Goal: Check status: Check status

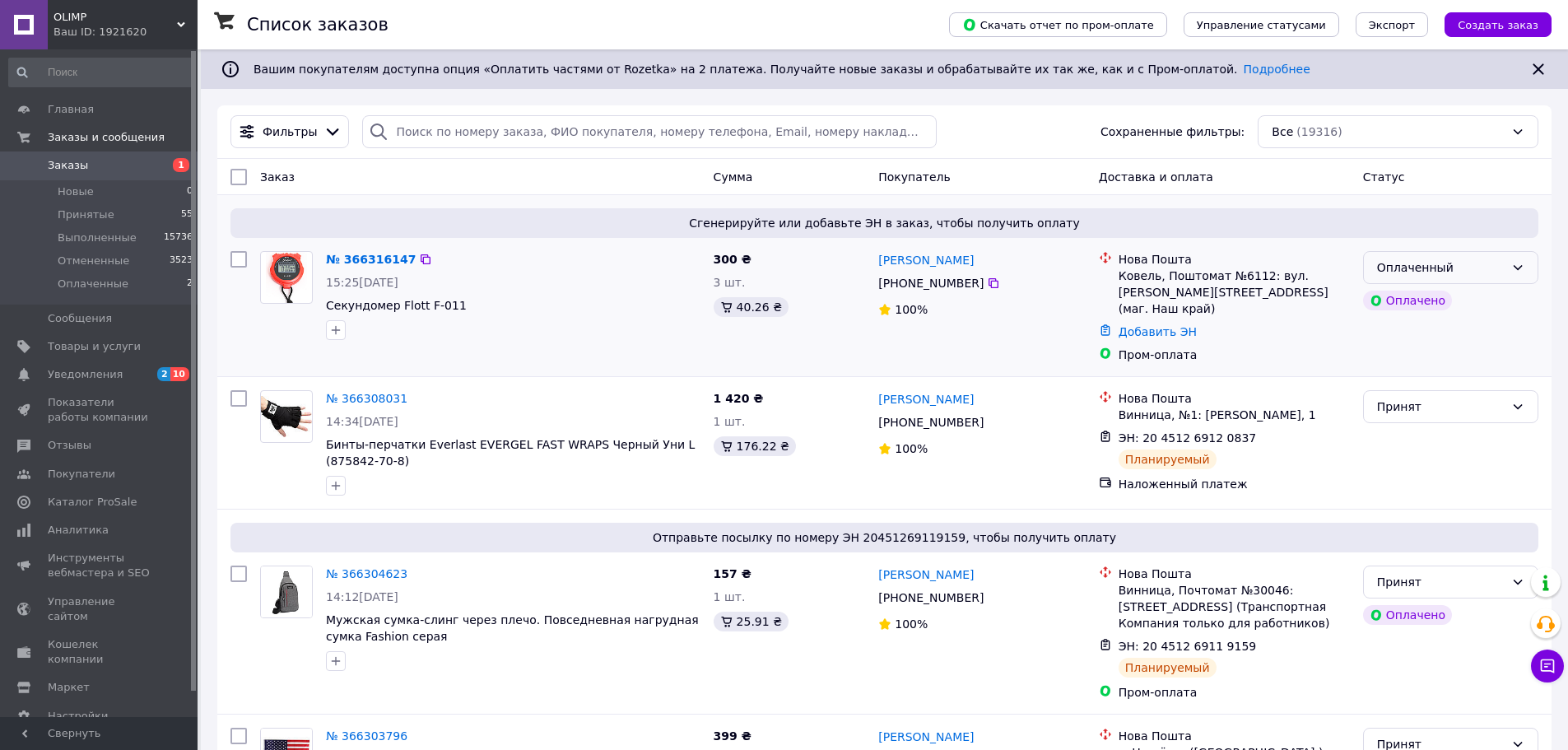
click at [1493, 270] on div "Оплаченный" at bounding box center [1441, 267] width 127 height 18
click at [1426, 307] on li "Принят" at bounding box center [1451, 304] width 174 height 30
click at [370, 260] on link "№ 366316147" at bounding box center [367, 260] width 82 height 13
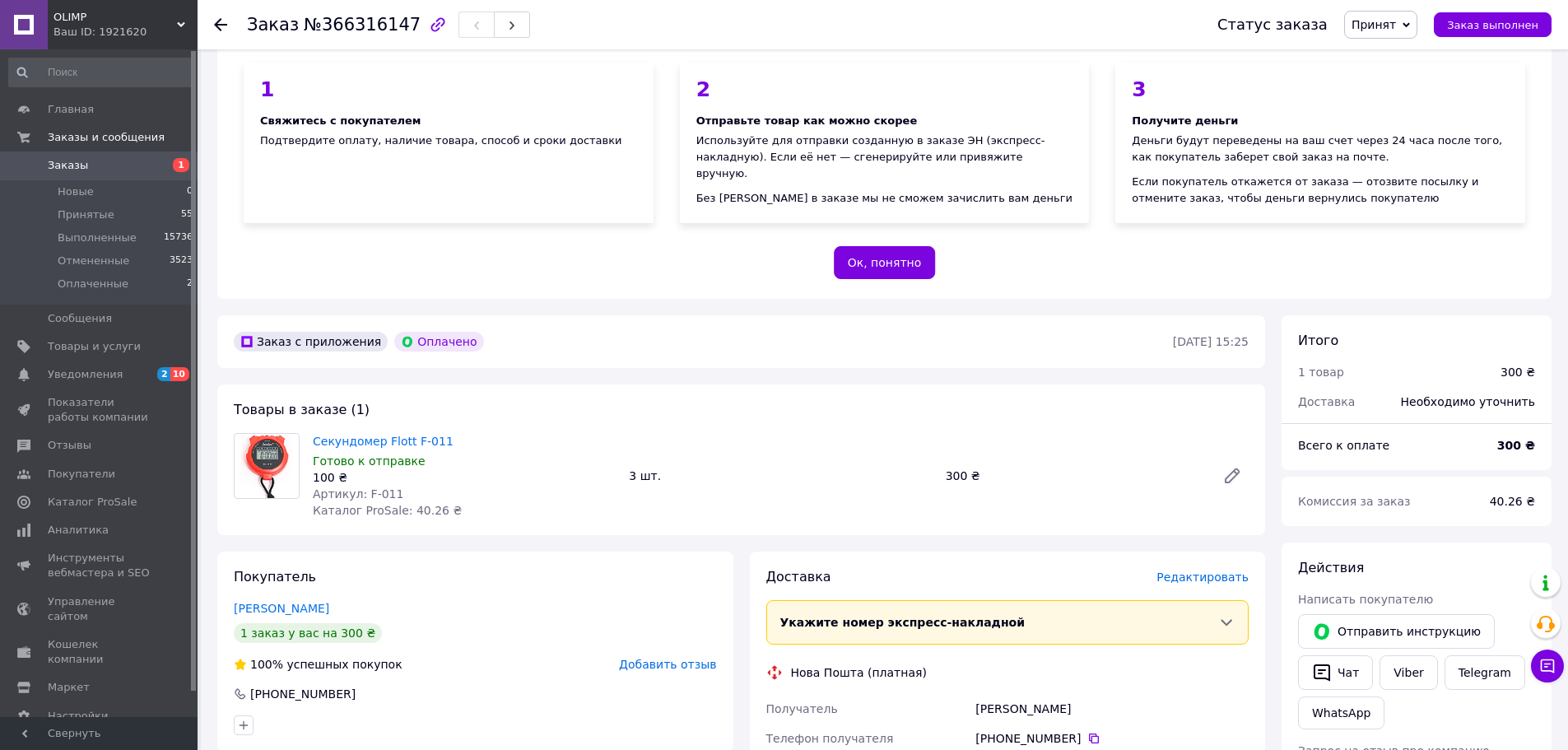
scroll to position [329, 0]
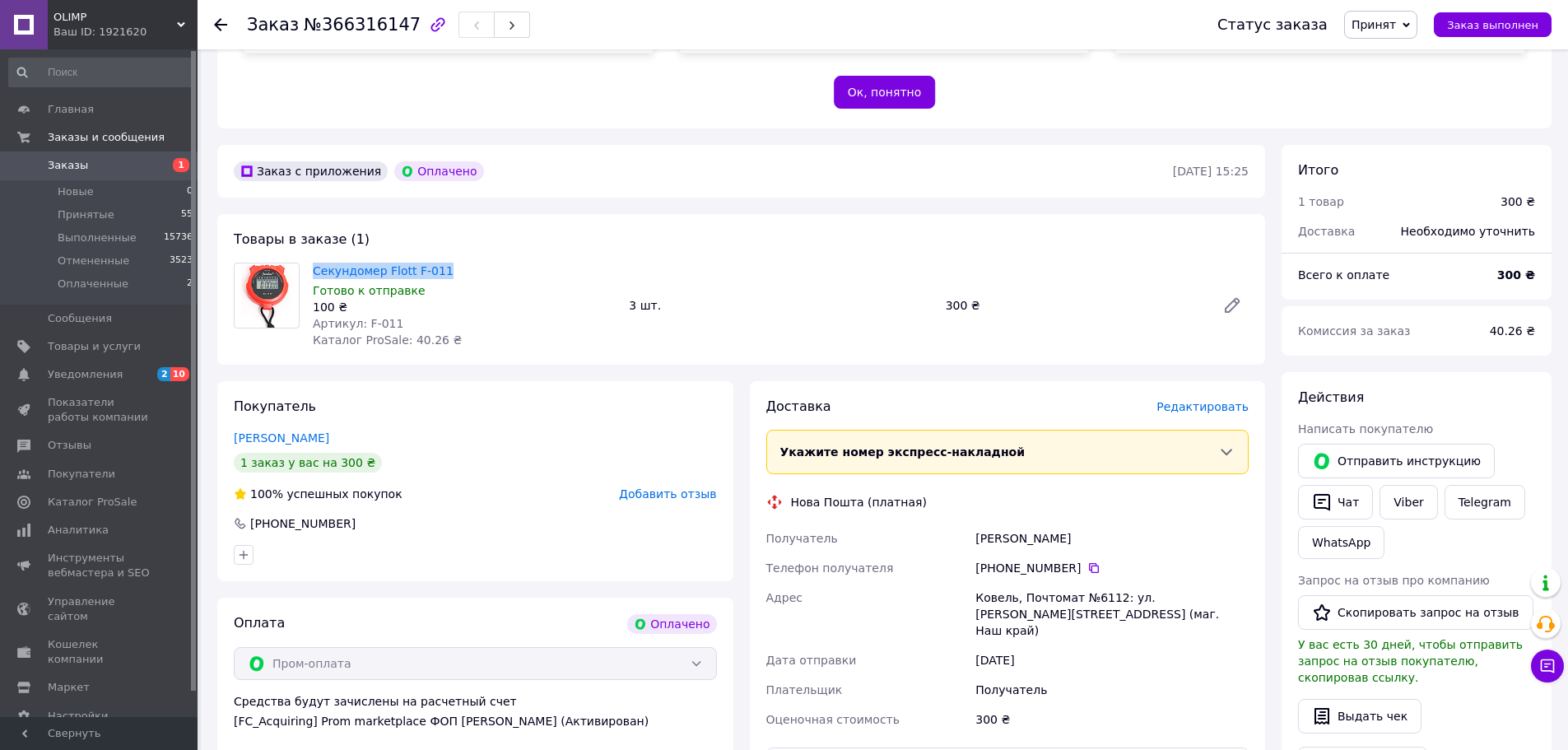
drag, startPoint x: 314, startPoint y: 256, endPoint x: 465, endPoint y: 266, distance: 151.3
click at [465, 266] on div "Товары в заказе (1) Секундомер [PERSON_NAME] F-011 Готово к отправке 100 ₴ Арти…" at bounding box center [741, 289] width 1049 height 150
copy link "Секундомер Flott F-011"
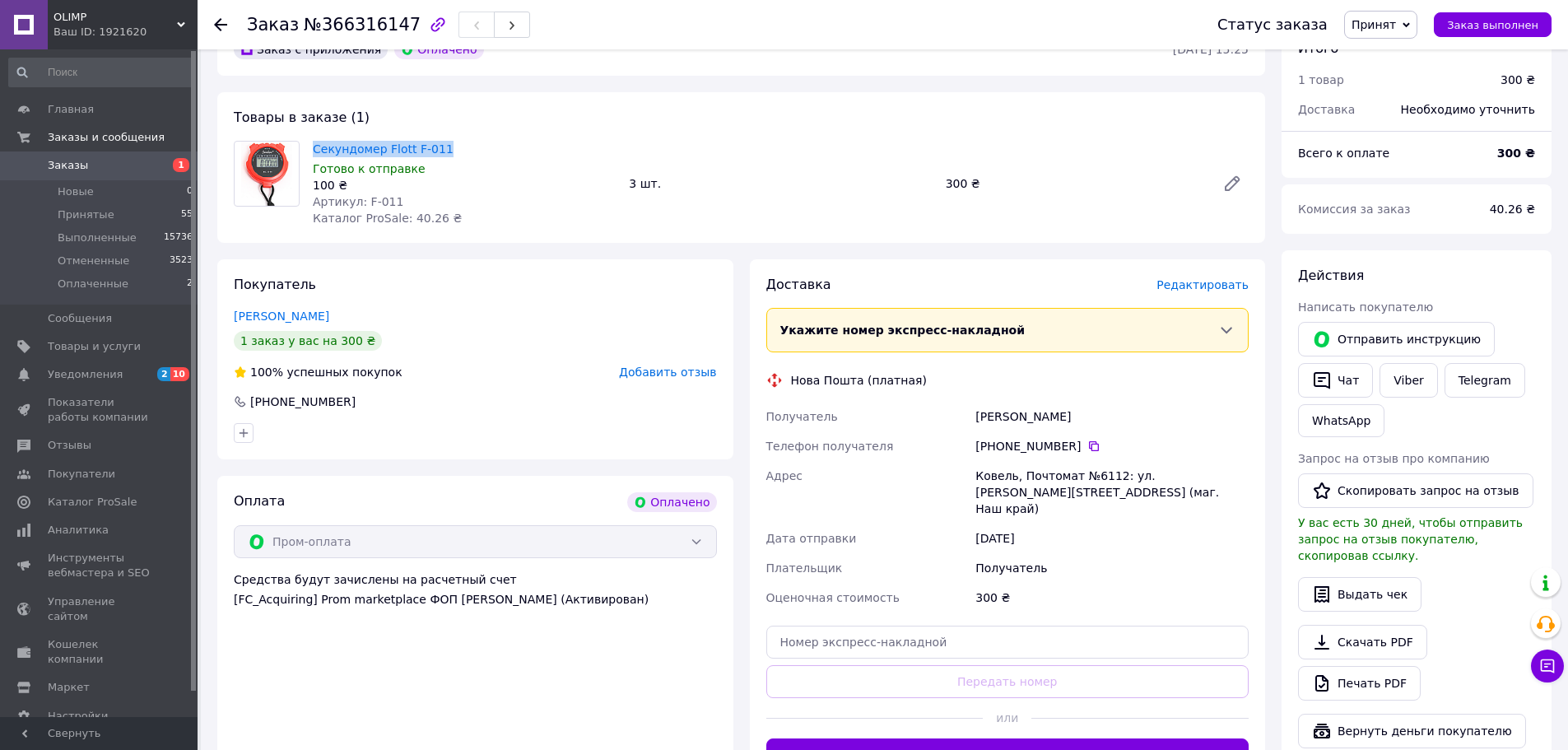
scroll to position [577, 0]
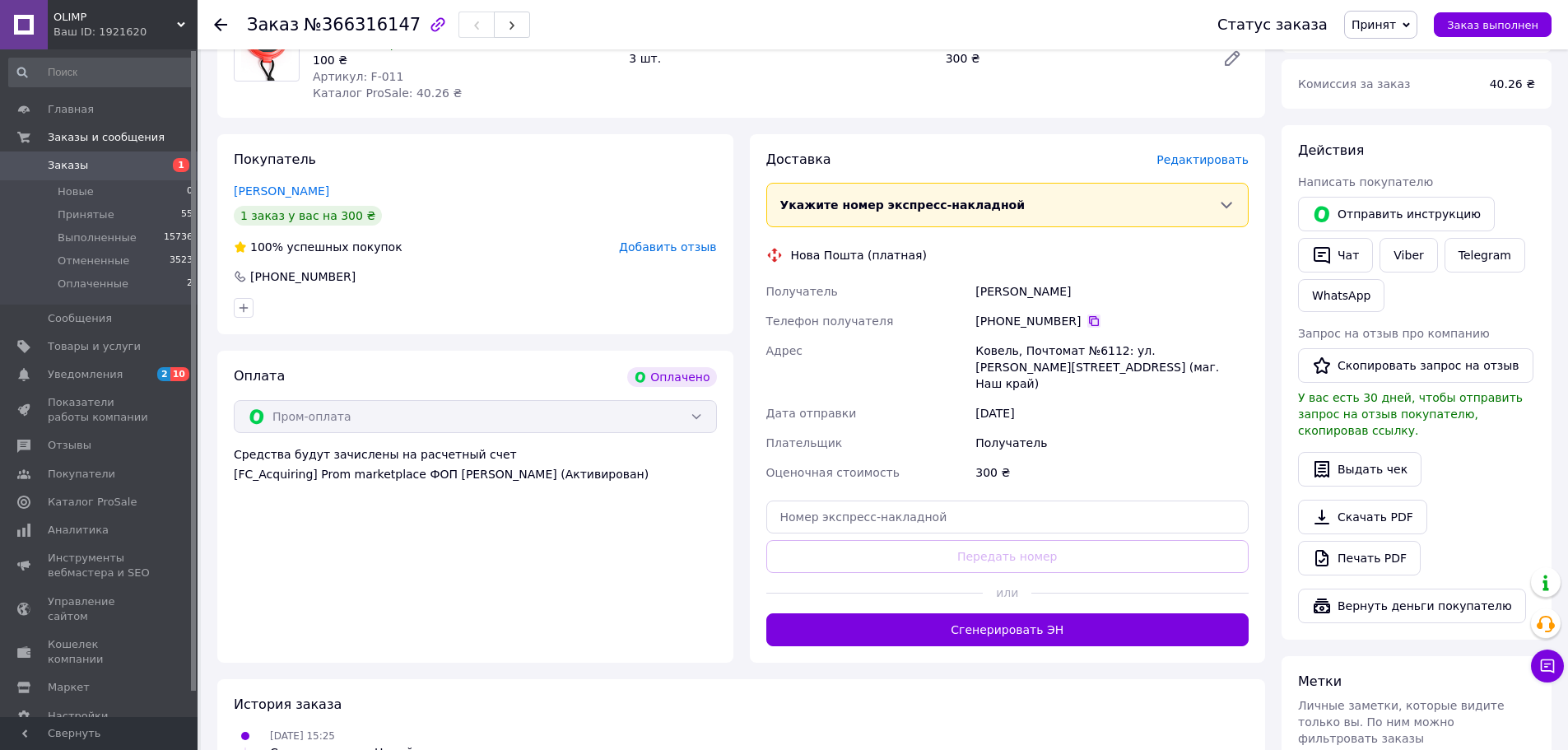
click at [1088, 318] on icon at bounding box center [1094, 322] width 13 height 13
click at [990, 294] on div "[PERSON_NAME]" at bounding box center [1112, 291] width 280 height 30
copy div "[PERSON_NAME]"
click at [1033, 290] on div "[PERSON_NAME]" at bounding box center [1112, 291] width 280 height 30
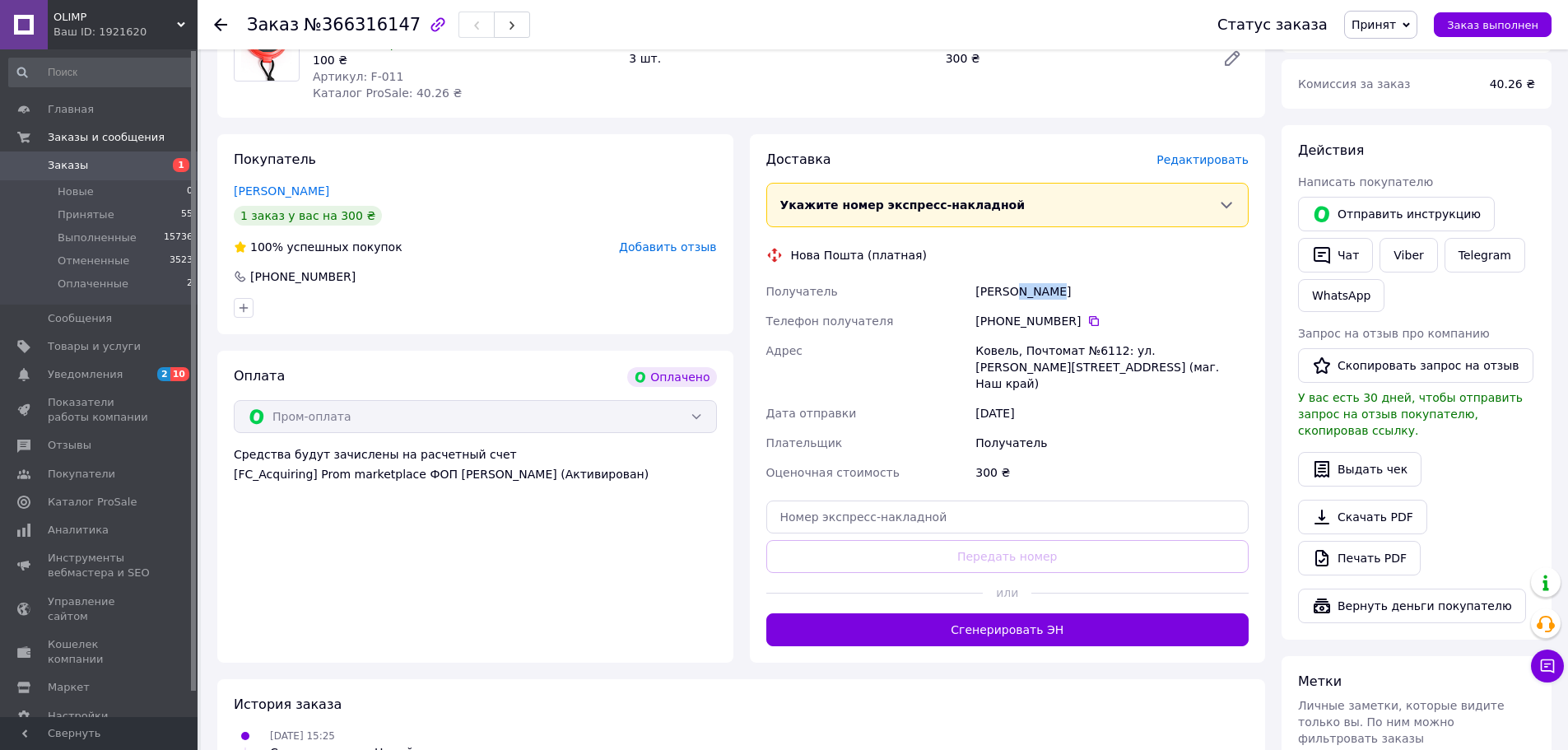
click at [1033, 290] on div "[PERSON_NAME]" at bounding box center [1112, 291] width 280 height 30
drag, startPoint x: 1034, startPoint y: 290, endPoint x: 1054, endPoint y: 302, distance: 23.3
click at [1056, 300] on div "[PERSON_NAME]" at bounding box center [1112, 291] width 280 height 30
click at [1037, 290] on div "[PERSON_NAME]" at bounding box center [1112, 291] width 280 height 30
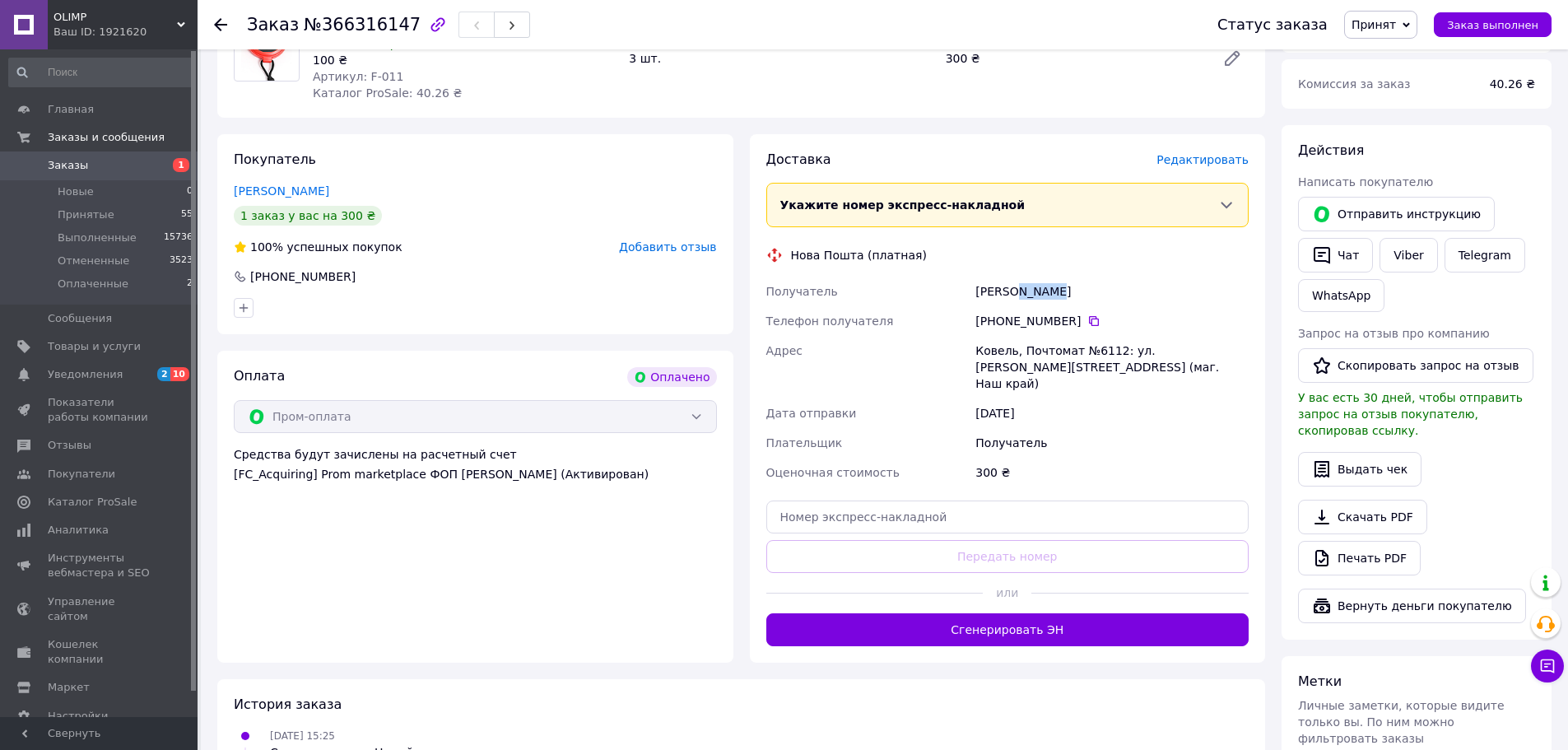
copy div "[PERSON_NAME]"
click at [997, 351] on div "Ковель, Почтомат №6112: ул. [PERSON_NAME][STREET_ADDRESS] (маг. Наш край)" at bounding box center [1112, 367] width 280 height 63
click at [997, 352] on div "Ковель, Почтомат №6112: ул. [PERSON_NAME][STREET_ADDRESS] (маг. Наш край)" at bounding box center [1112, 367] width 280 height 63
copy div "Ковель"
click at [1108, 351] on div "Ковель, Почтомат №6112: ул. [PERSON_NAME][STREET_ADDRESS] (маг. Наш край)" at bounding box center [1112, 367] width 280 height 63
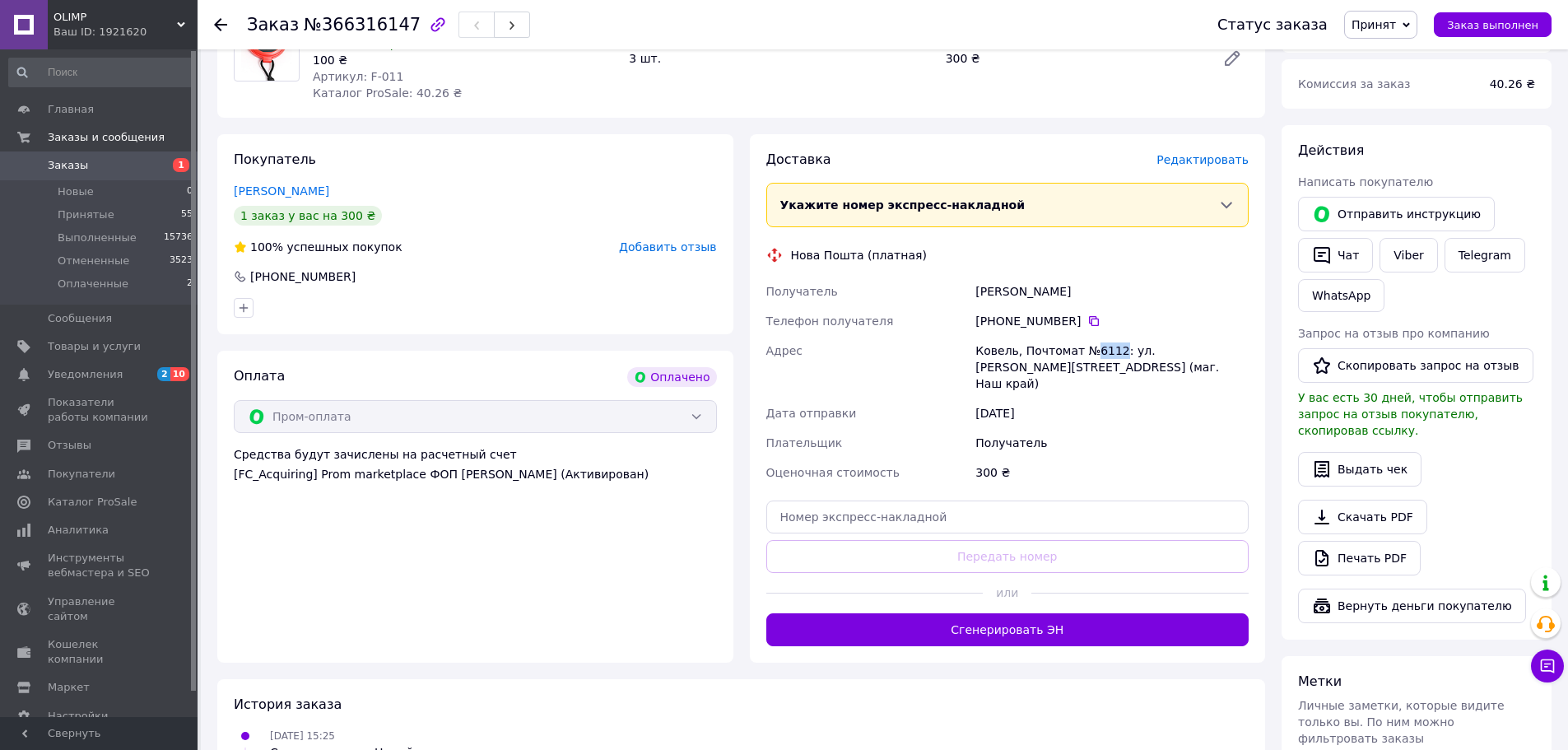
click at [1108, 351] on div "Ковель, Почтомат №6112: ул. [PERSON_NAME][STREET_ADDRESS] (маг. Наш край)" at bounding box center [1112, 367] width 280 height 63
copy div "6112"
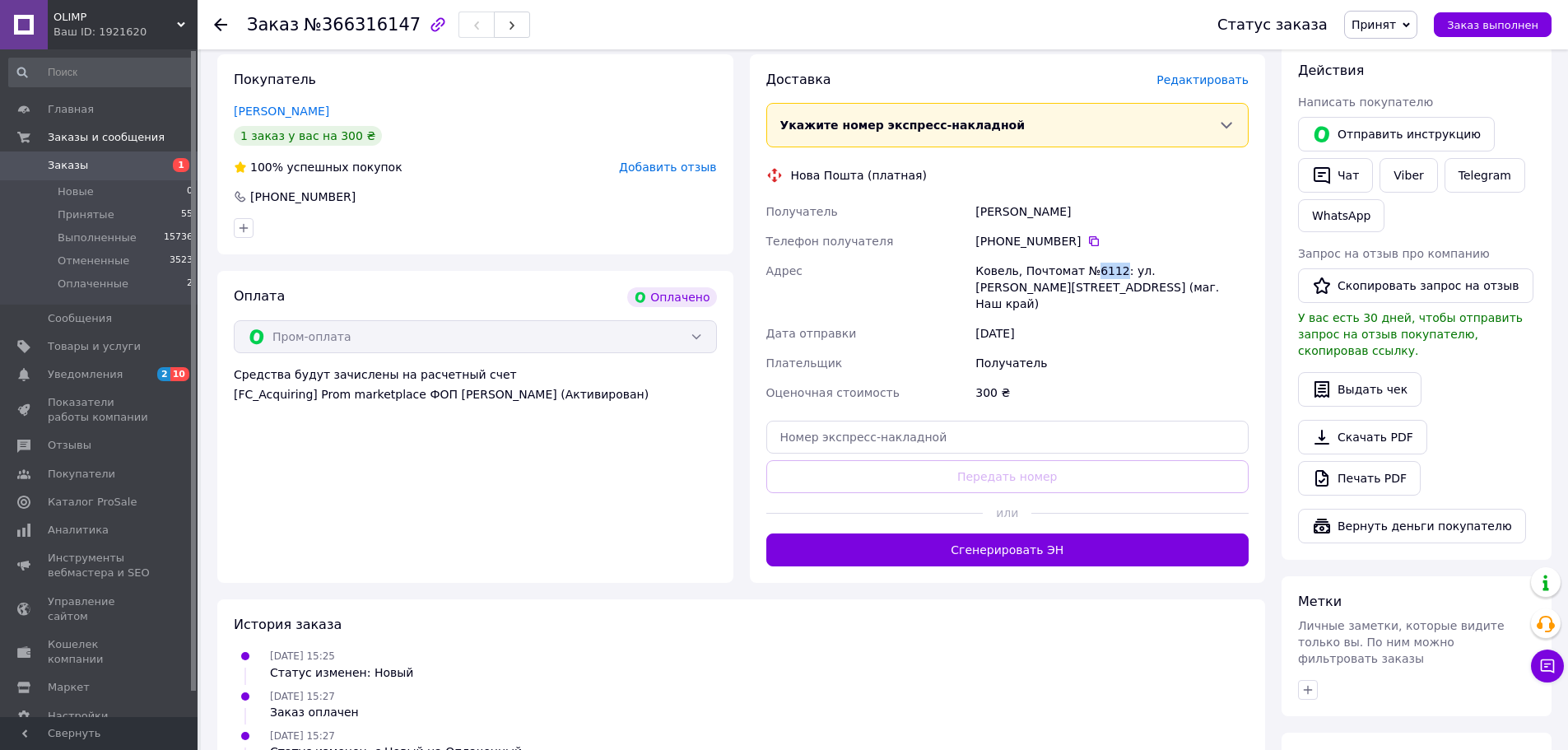
scroll to position [659, 0]
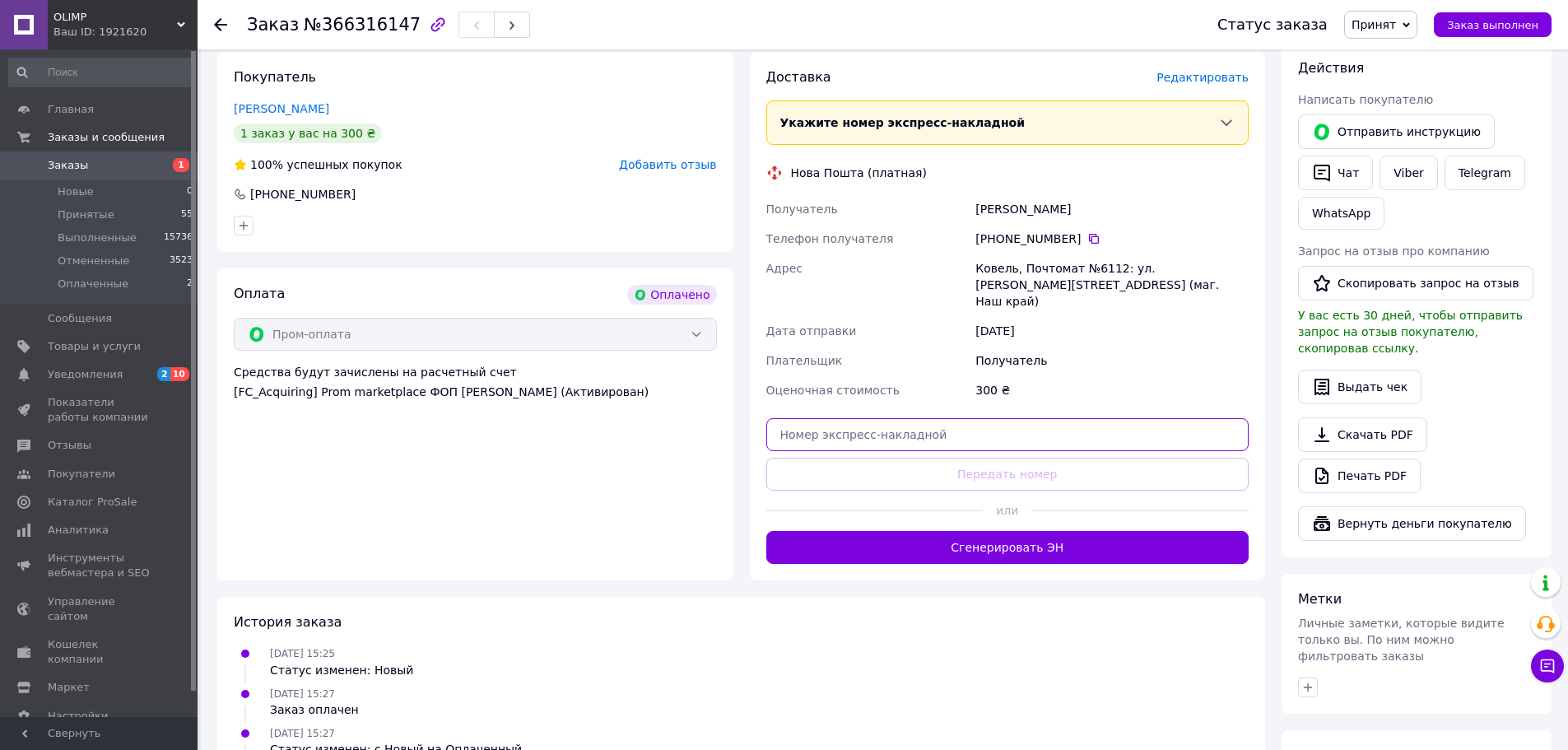
paste input "20451269136118"
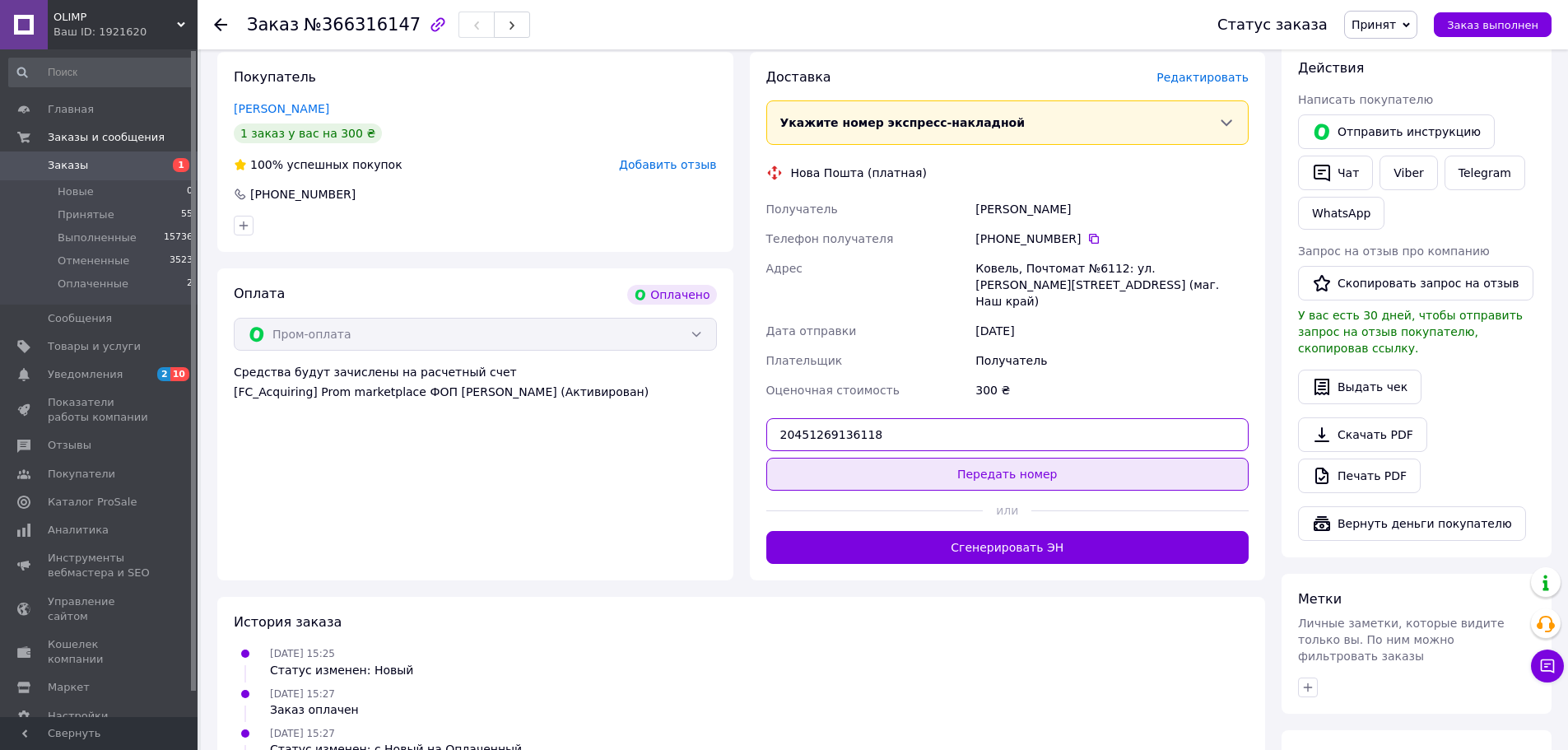
type input "20451269136118"
click at [845, 458] on button "Передать номер" at bounding box center [1009, 474] width 483 height 33
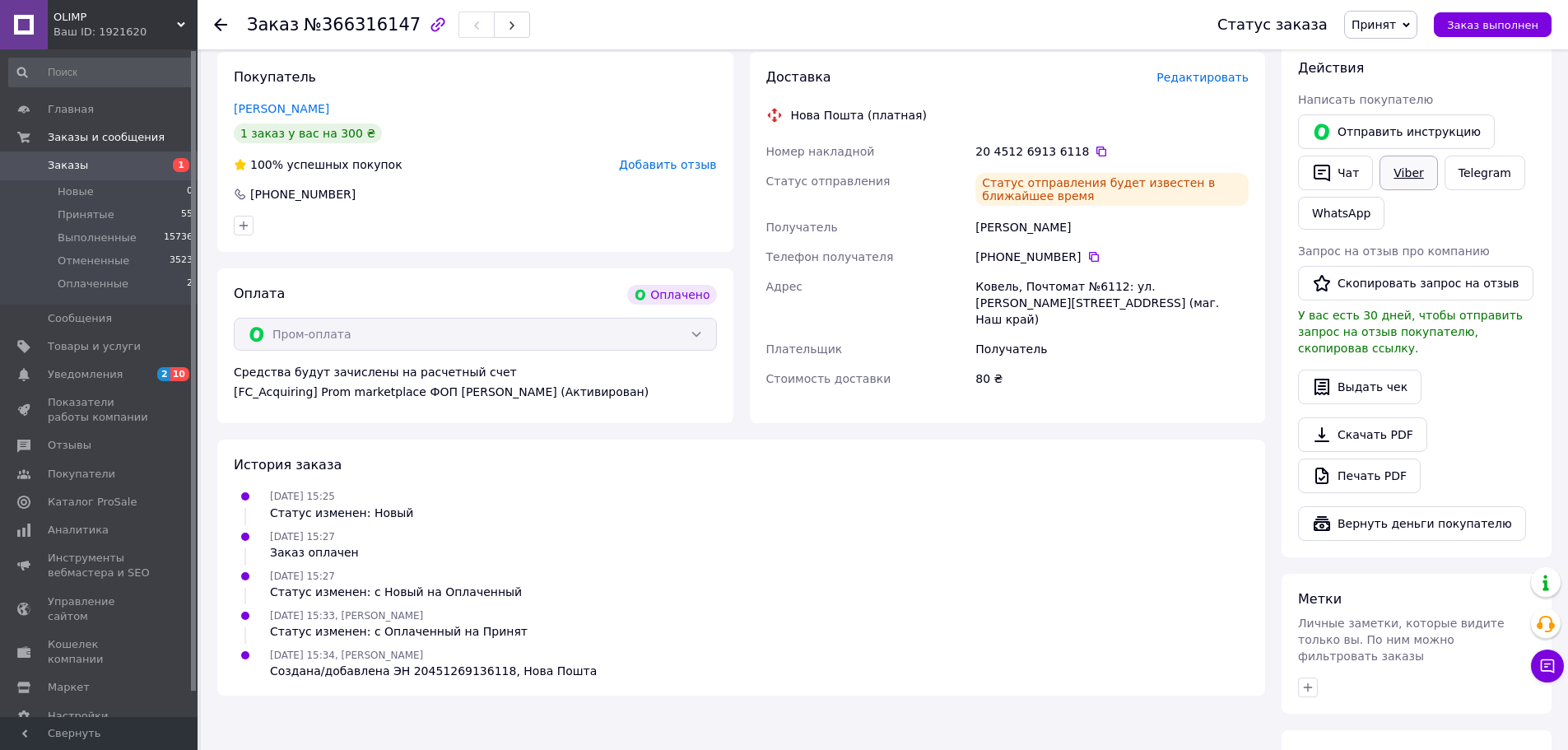
click at [1398, 179] on link "Viber" at bounding box center [1408, 173] width 58 height 34
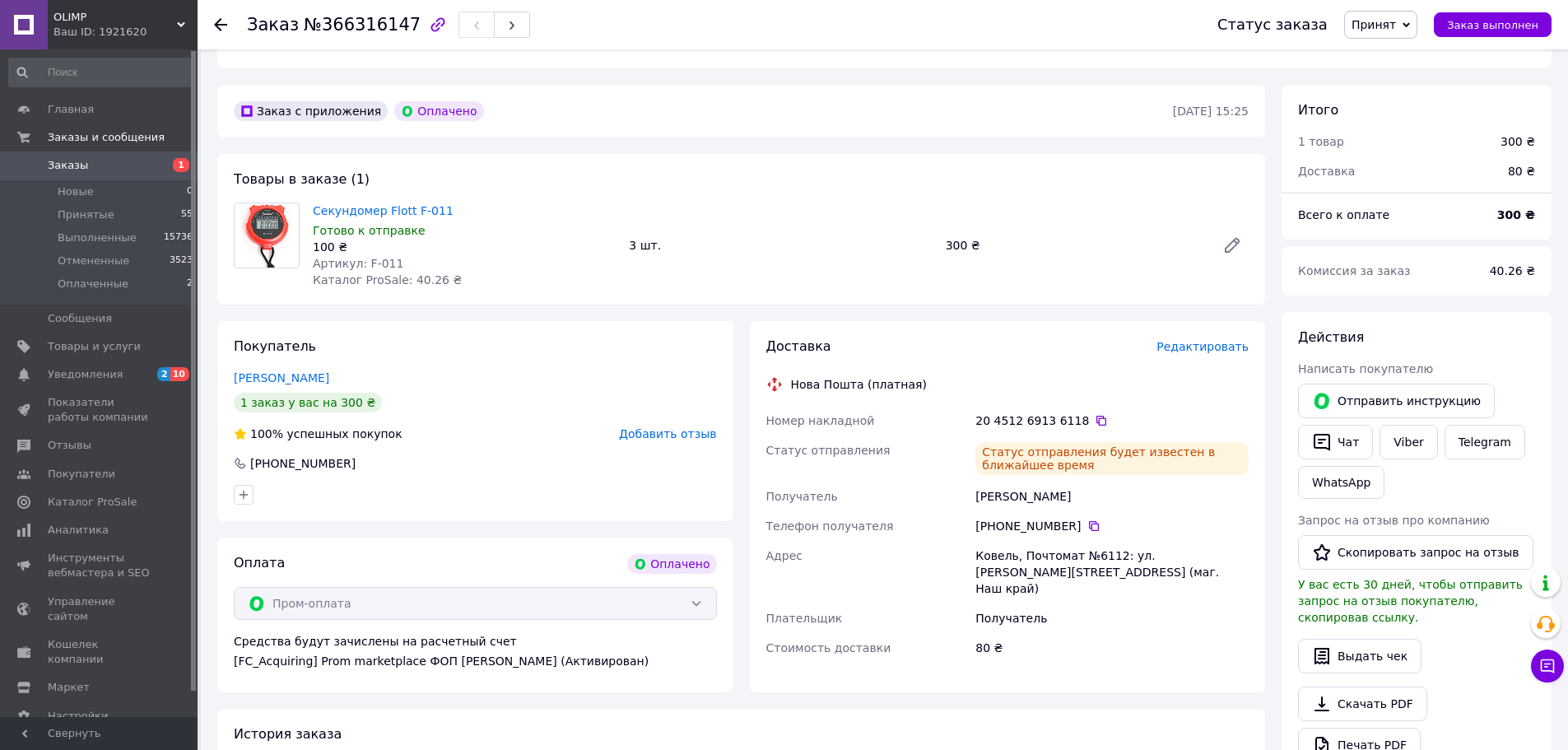
scroll to position [165, 0]
